Goal: Check status

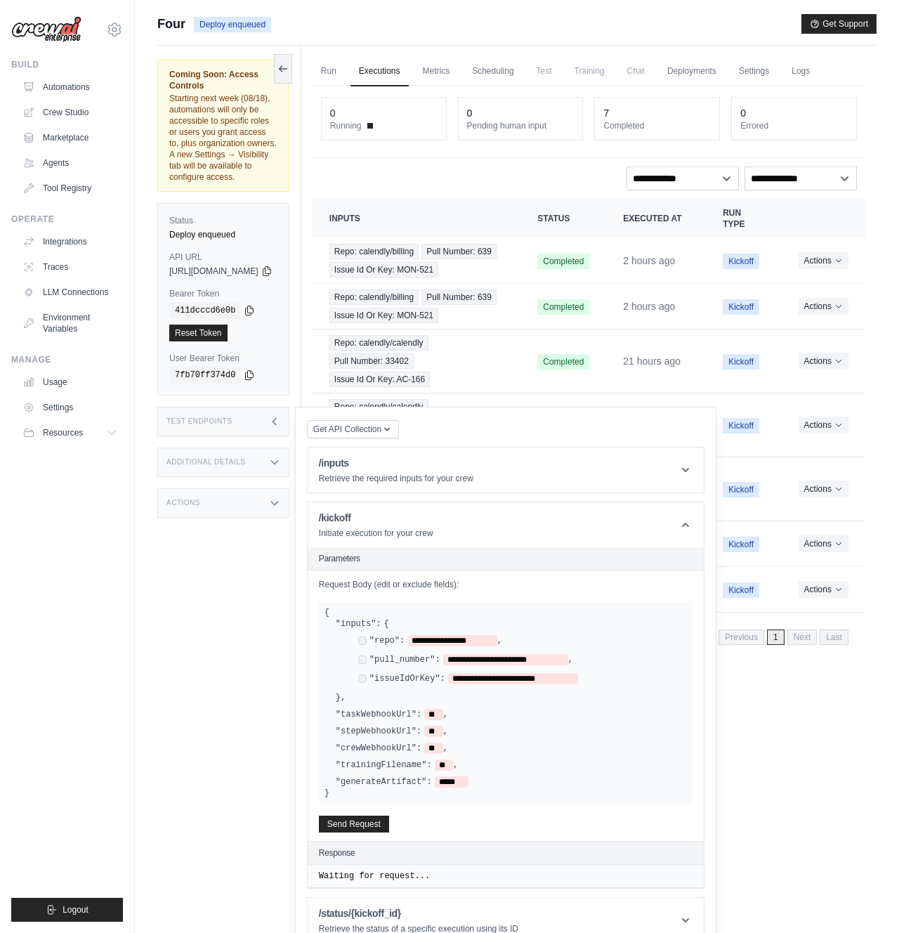
click at [409, 66] on link "Executions" at bounding box center [380, 72] width 58 height 30
click at [345, 73] on link "Run" at bounding box center [329, 72] width 32 height 30
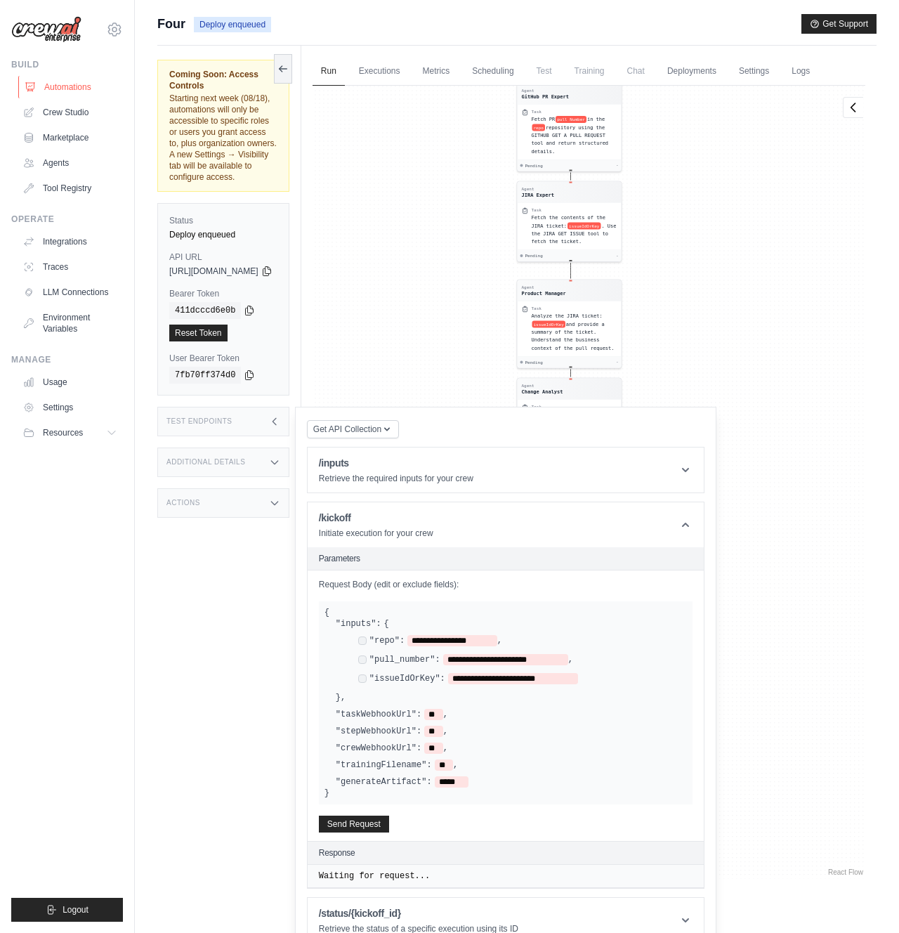
click at [65, 95] on link "Automations" at bounding box center [71, 87] width 106 height 22
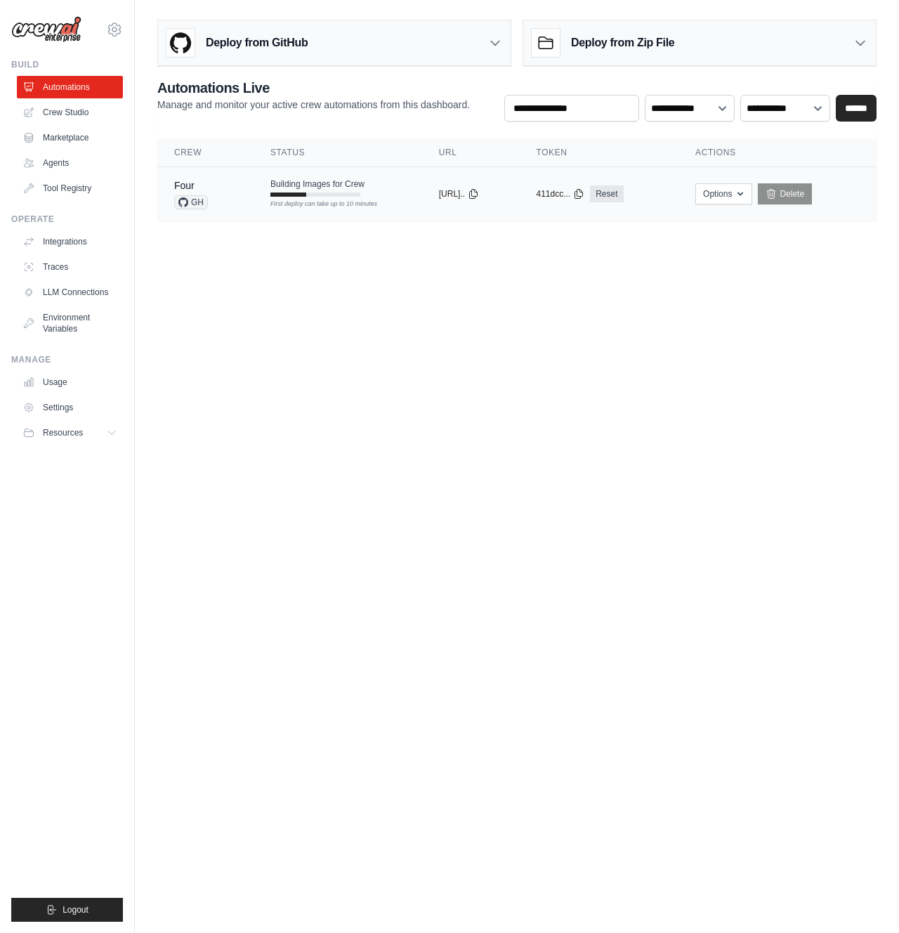
click at [398, 202] on td "Building Images for Crew First deploy can take up to 10 minutes" at bounding box center [338, 187] width 169 height 41
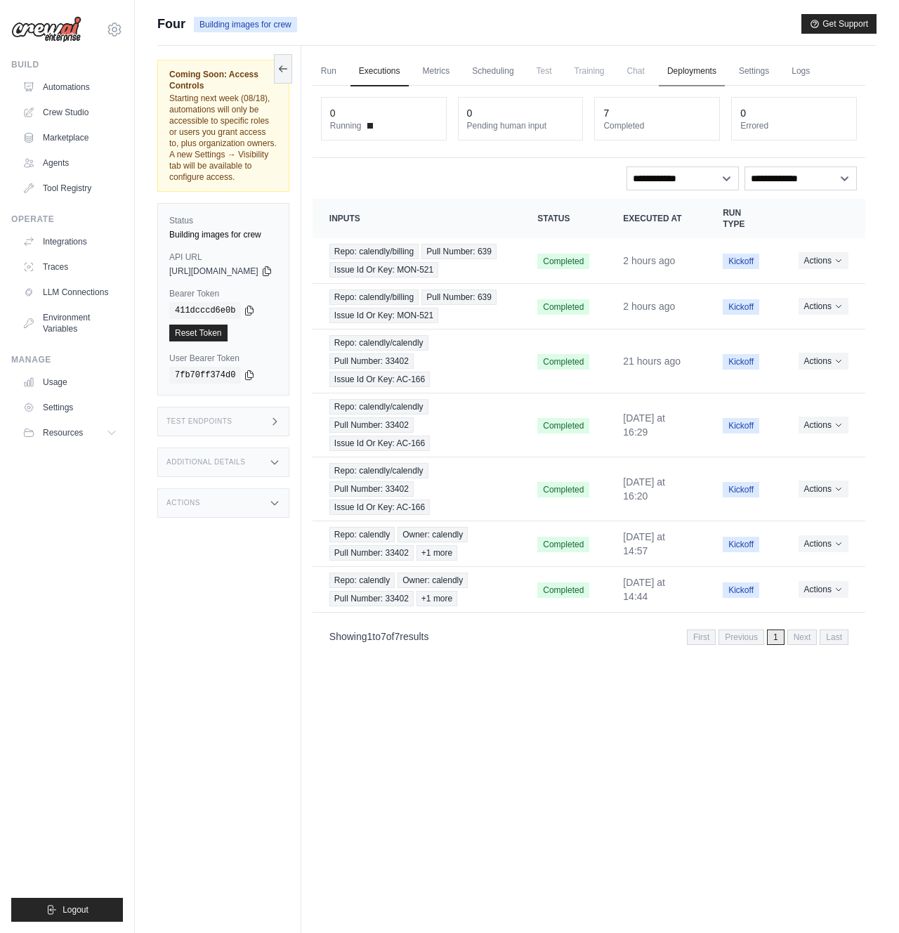
click at [725, 66] on link "Deployments" at bounding box center [692, 72] width 66 height 30
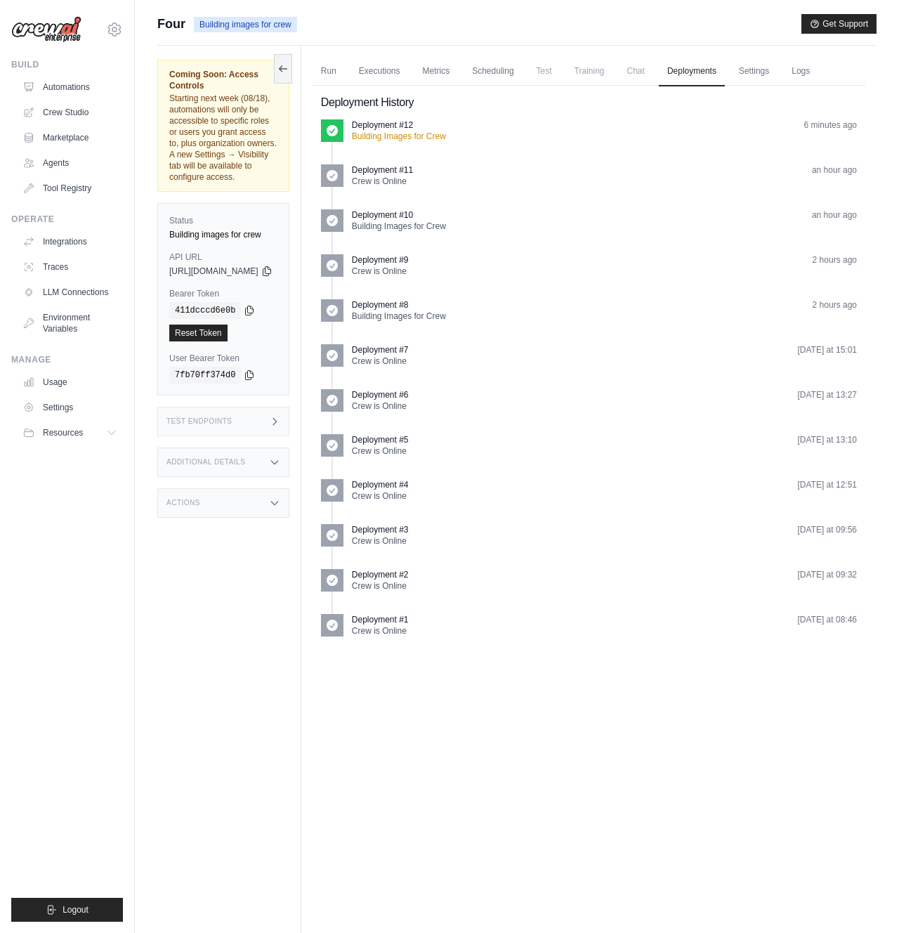
click at [416, 116] on div "Deployment History Deployment #12 Building Images for Crew 6 minutes ago Deploy…" at bounding box center [589, 365] width 553 height 559
click at [413, 128] on p "Deployment #12" at bounding box center [382, 124] width 61 height 11
click at [818, 73] on link "Logs" at bounding box center [800, 72] width 35 height 30
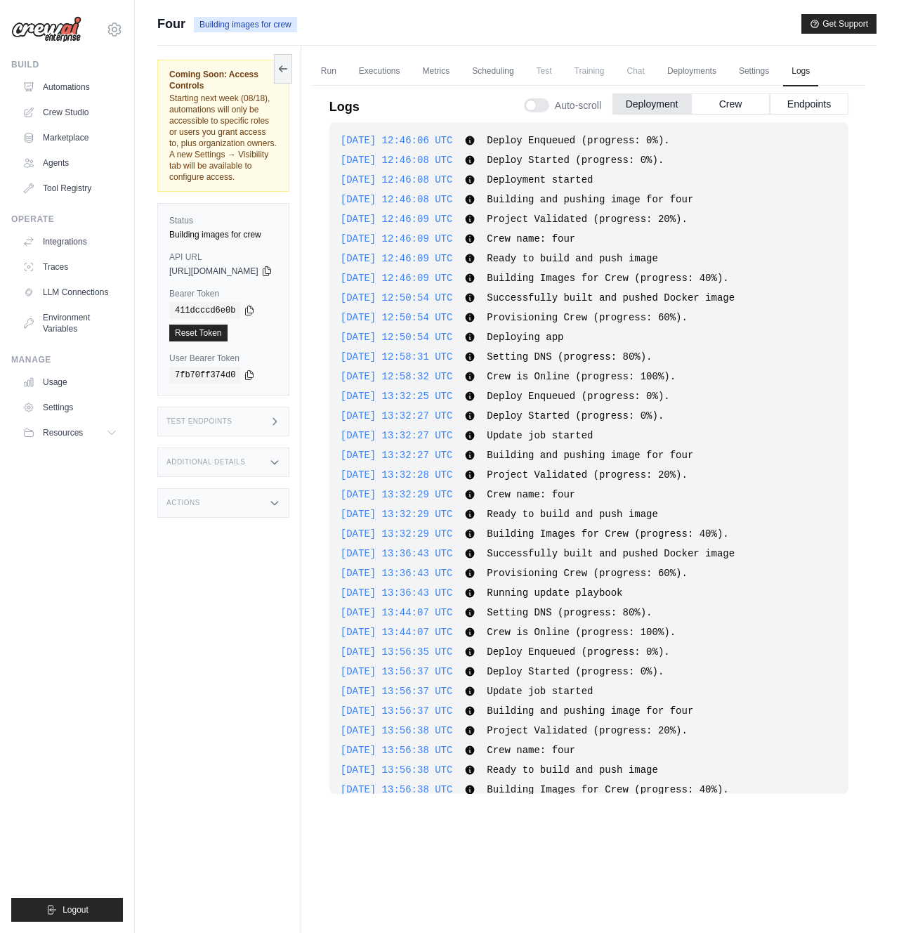
scroll to position [2335, 0]
